Goal: Task Accomplishment & Management: Use online tool/utility

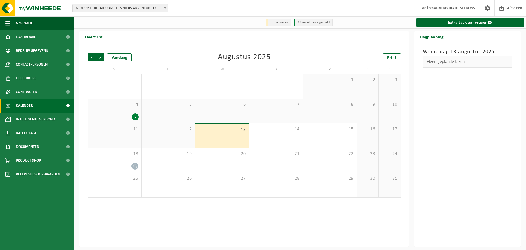
click at [128, 118] on div "1" at bounding box center [115, 116] width 48 height 7
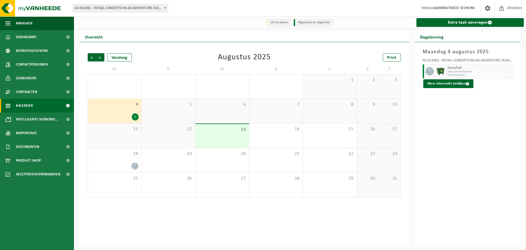
click at [132, 9] on span "02-013361 - RETAIL CONCEPTS NV-AS ADVENTURE OLEN - OLEN" at bounding box center [120, 8] width 95 height 8
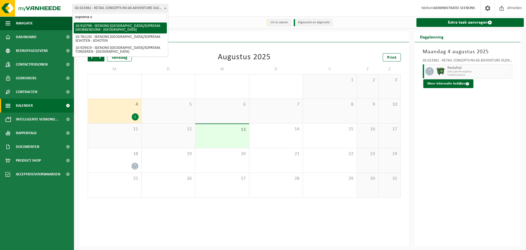
type input "soprema sc"
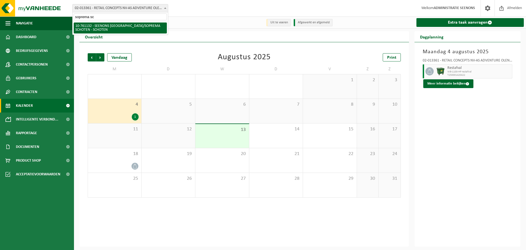
select select "39387"
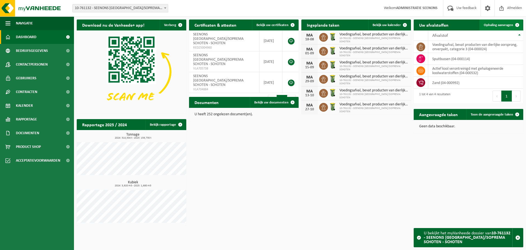
click at [502, 26] on span "Ophaling aanvragen" at bounding box center [498, 25] width 29 height 4
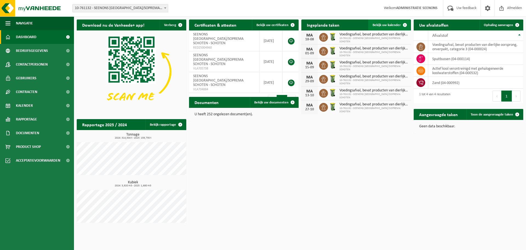
click at [397, 25] on span "Bekijk uw kalender" at bounding box center [387, 25] width 28 height 4
